Goal: Task Accomplishment & Management: Use online tool/utility

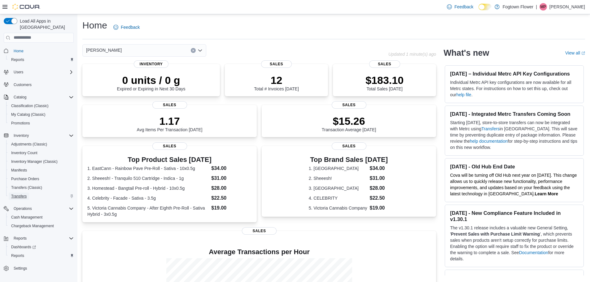
click at [24, 194] on span "Transfers" at bounding box center [18, 196] width 15 height 5
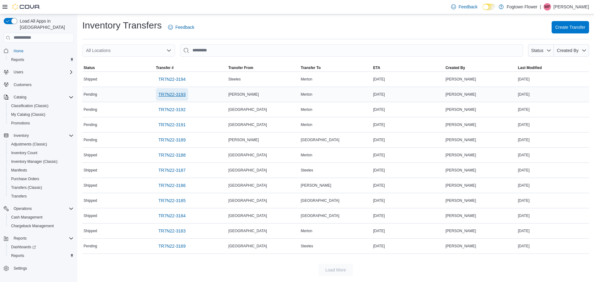
click at [170, 93] on span "TR7N22-3193" at bounding box center [171, 94] width 27 height 6
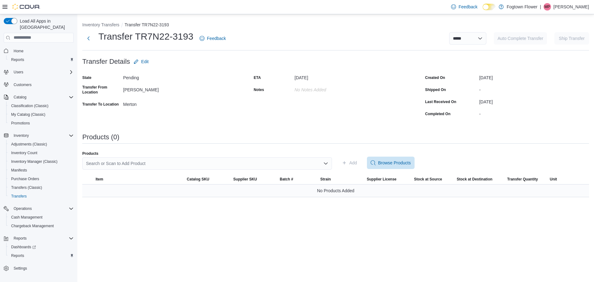
click at [316, 193] on div "No Products Added" at bounding box center [335, 190] width 507 height 12
click at [228, 165] on div "Search or Scan to Add Product" at bounding box center [207, 163] width 250 height 12
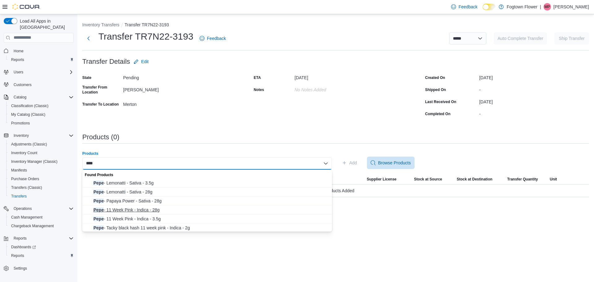
type input "****"
click at [171, 210] on span "Pepe - 11 Week Pink - Indica - 28g" at bounding box center [210, 210] width 235 height 6
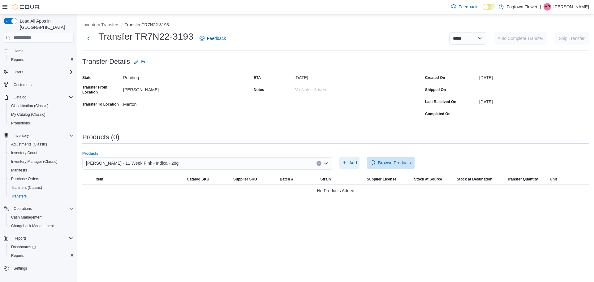
click at [346, 165] on icon "button" at bounding box center [344, 162] width 5 height 5
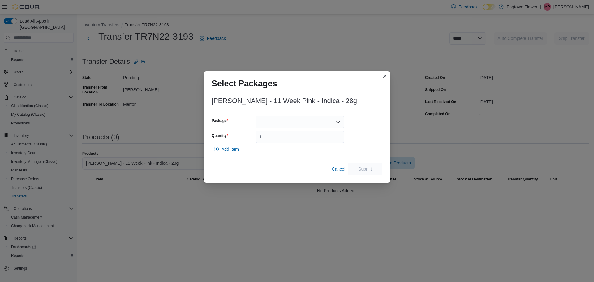
click at [296, 126] on div at bounding box center [300, 122] width 89 height 12
click at [298, 124] on div "Combo box. Selected. . Press Backspace to delete . Combo box input. Select a Pa…" at bounding box center [300, 122] width 89 height 12
click at [285, 141] on span "MB0065" at bounding box center [304, 141] width 74 height 6
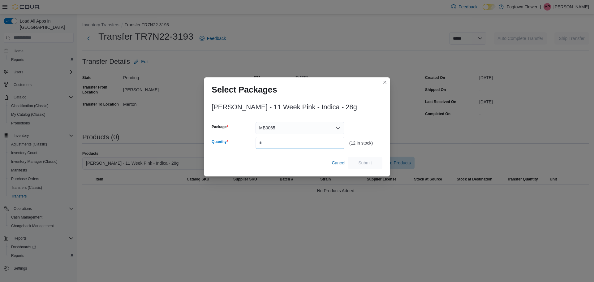
click at [289, 139] on input "Quantity" at bounding box center [300, 143] width 89 height 12
type input "*"
click at [374, 155] on div "Pepe - 11 Week Pink - Indica - 28g Package MB0065 Quantity * (12 in stock) Canc…" at bounding box center [297, 134] width 171 height 69
click at [374, 157] on span "Submit" at bounding box center [365, 162] width 27 height 12
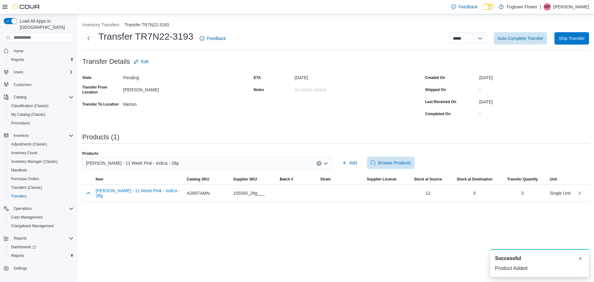
click at [314, 164] on div "Pepe - 11 Week Pink - Indica - 28g" at bounding box center [207, 163] width 250 height 12
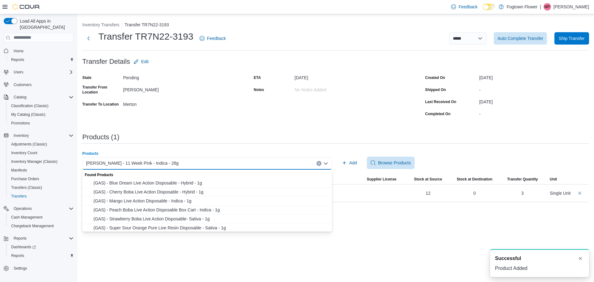
click at [304, 163] on div "Pepe - 11 Week Pink - Indica - 28g" at bounding box center [207, 163] width 250 height 12
click at [317, 162] on div "Pepe - 11 Week Pink - Indica - 28g Combo box. Selected. Pepe - 11 Week Pink - I…" at bounding box center [207, 163] width 250 height 12
click at [318, 162] on icon "Clear input" at bounding box center [319, 163] width 2 height 2
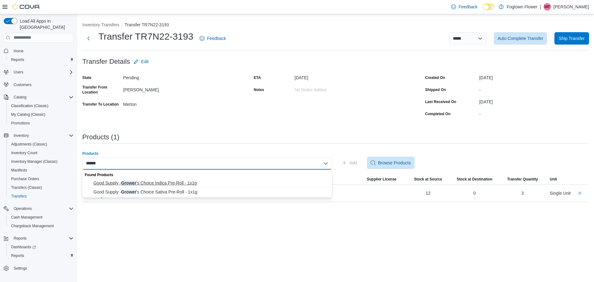
type input "******"
click at [287, 179] on button "Good Supply - Grower 's Choice Indica Pre-Roll - 1x1g" at bounding box center [207, 183] width 250 height 9
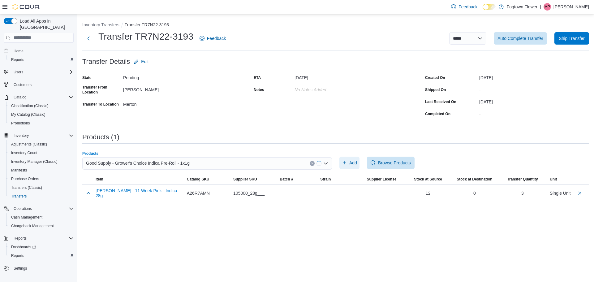
click at [355, 164] on span "Add" at bounding box center [353, 163] width 8 height 6
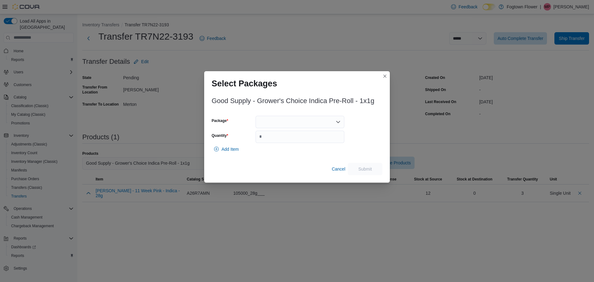
click at [267, 118] on div at bounding box center [300, 122] width 89 height 12
click at [289, 152] on span "3101737741" at bounding box center [304, 150] width 74 height 6
click at [286, 136] on input "Quantity" at bounding box center [300, 137] width 89 height 12
type input "**"
click at [364, 166] on span "Submit" at bounding box center [365, 169] width 27 height 12
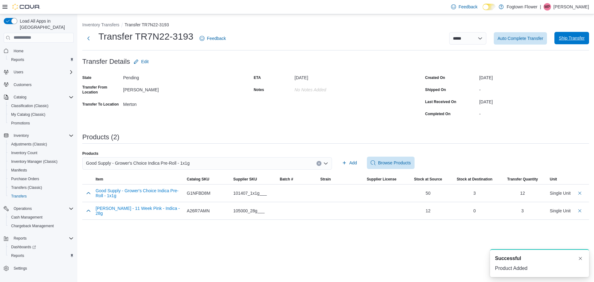
click at [576, 41] on span "Ship Transfer" at bounding box center [571, 38] width 27 height 12
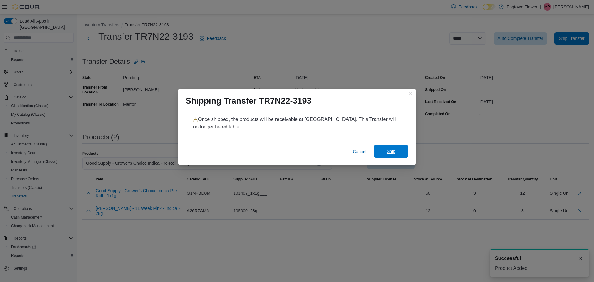
click at [400, 152] on span "Ship" at bounding box center [391, 151] width 27 height 12
